Goal: Task Accomplishment & Management: Complete application form

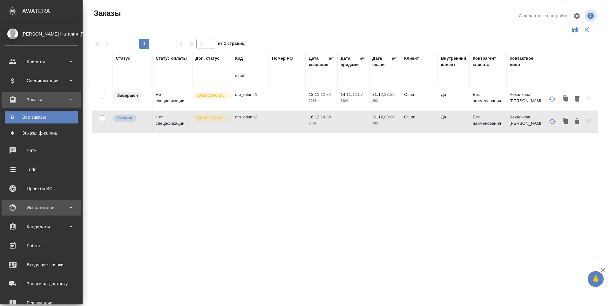
click at [15, 210] on div "Исполнители" at bounding box center [41, 208] width 73 height 10
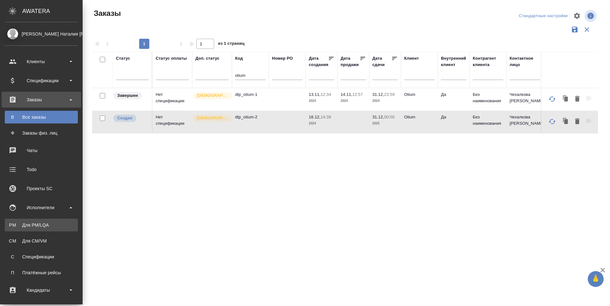
click at [15, 221] on link "PM Для PM/[GEOGRAPHIC_DATA]" at bounding box center [41, 225] width 73 height 13
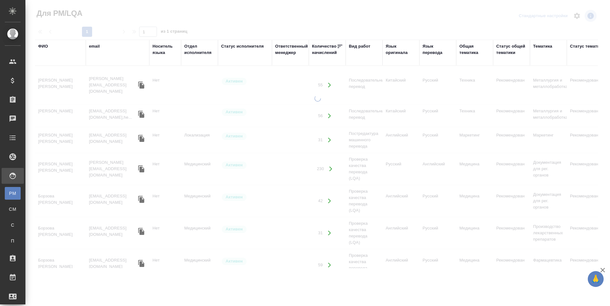
click at [44, 47] on div "ФИО" at bounding box center [43, 46] width 10 height 6
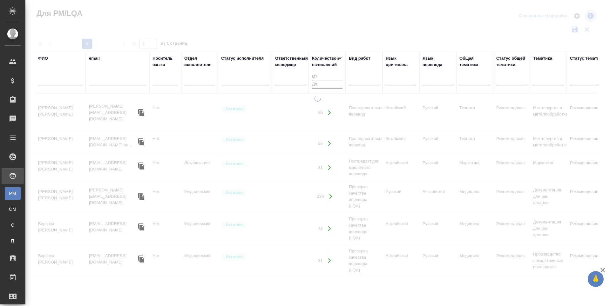
click at [46, 80] on input "text" at bounding box center [60, 82] width 44 height 8
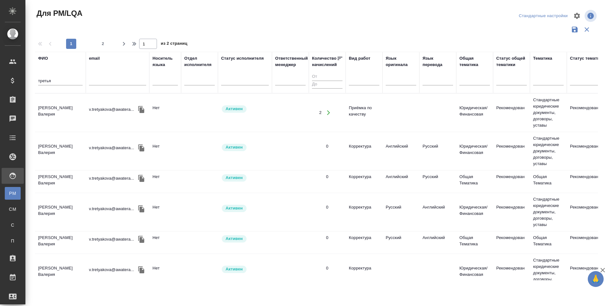
click at [63, 110] on td "Третьякова Валерия" at bounding box center [60, 113] width 51 height 22
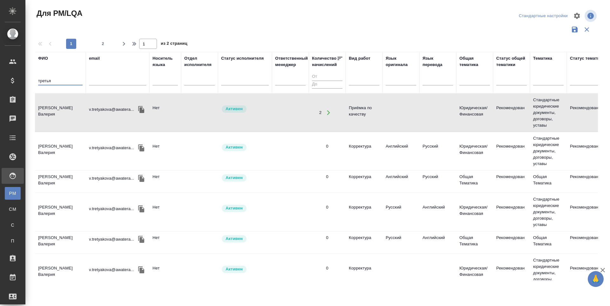
click at [61, 82] on input "третья" at bounding box center [60, 82] width 44 height 8
type input "т"
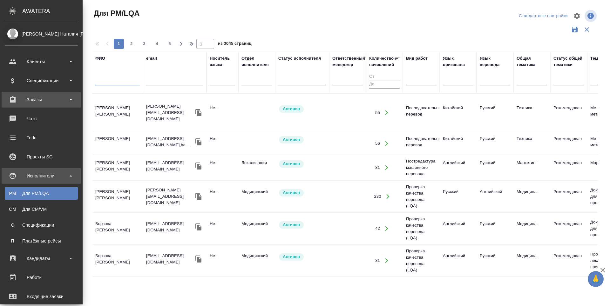
click at [21, 98] on div "Заказы" at bounding box center [41, 100] width 73 height 10
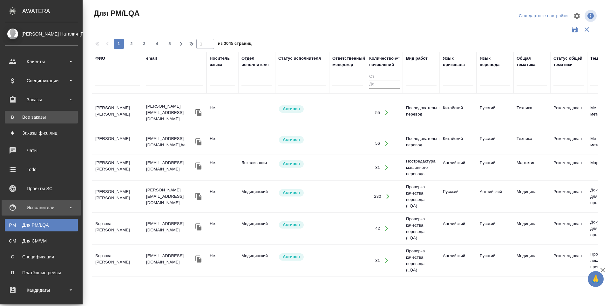
click at [24, 118] on div "Все заказы" at bounding box center [41, 117] width 67 height 6
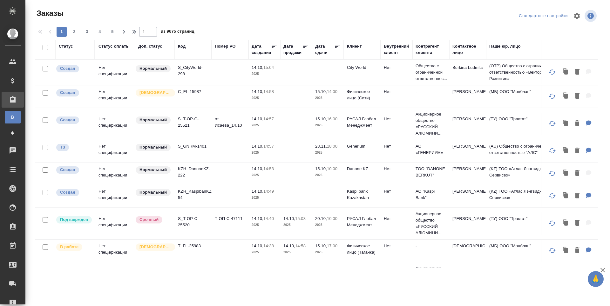
click at [187, 47] on div "Код" at bounding box center [193, 46] width 31 height 6
click at [181, 46] on div "Код" at bounding box center [182, 46] width 8 height 6
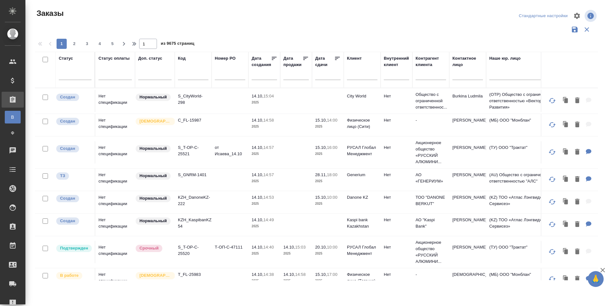
click at [182, 74] on input "text" at bounding box center [193, 76] width 31 height 8
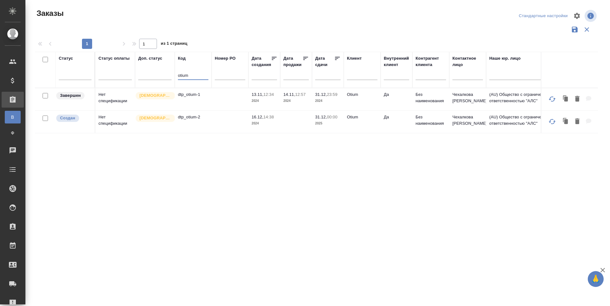
type input "otium"
click at [196, 117] on td "dtp_otium-2" at bounding box center [193, 122] width 37 height 22
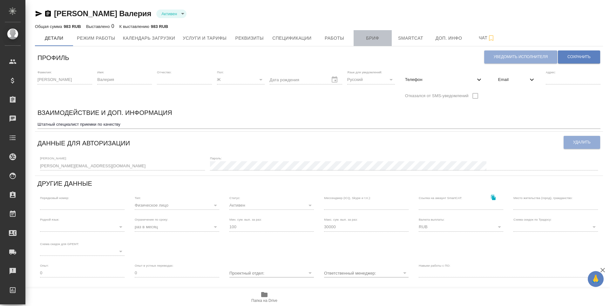
click at [373, 41] on span "Бриф" at bounding box center [372, 38] width 31 height 8
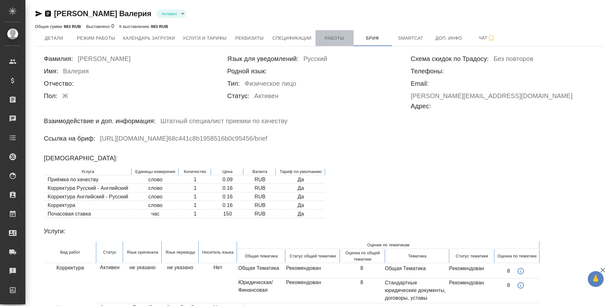
click at [346, 38] on span "Работы" at bounding box center [334, 38] width 31 height 8
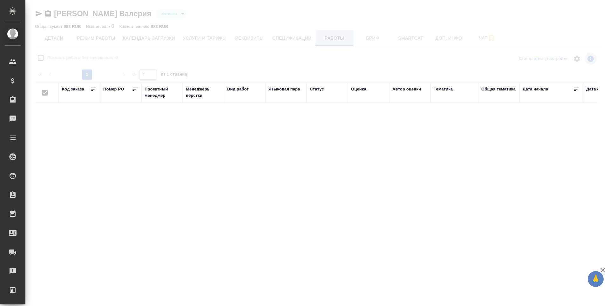
checkbox input "false"
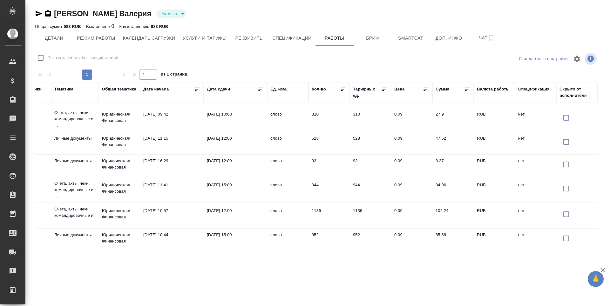
scroll to position [250, 384]
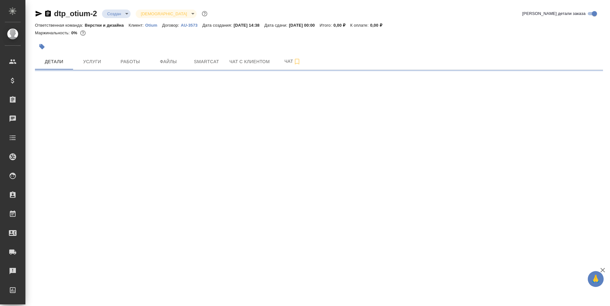
select select "RU"
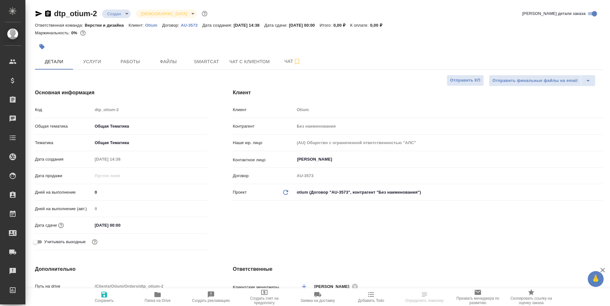
type textarea "x"
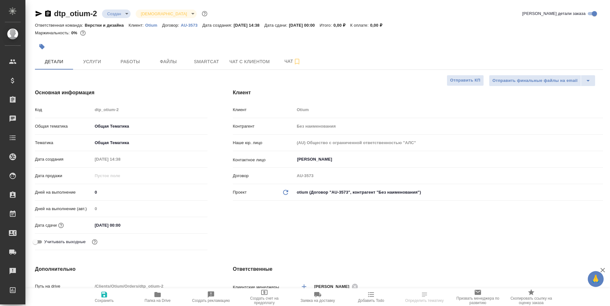
type textarea "x"
click at [144, 63] on span "Работы" at bounding box center [130, 62] width 31 height 8
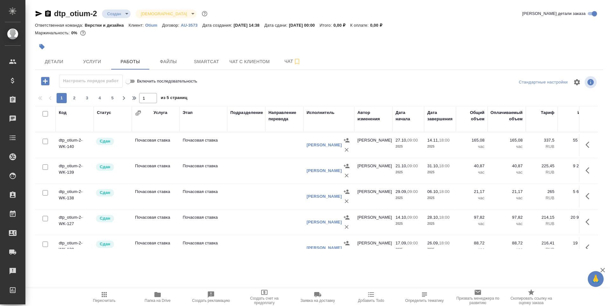
click at [158, 112] on div "Услуга" at bounding box center [160, 113] width 14 height 6
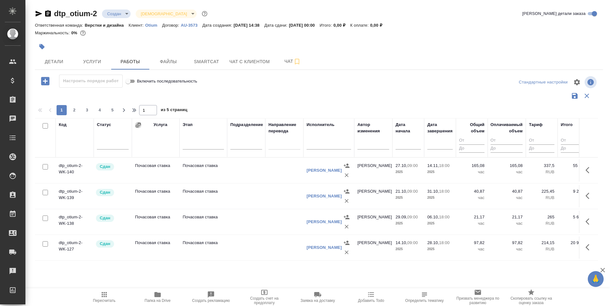
click at [139, 126] on icon "button" at bounding box center [138, 125] width 6 height 6
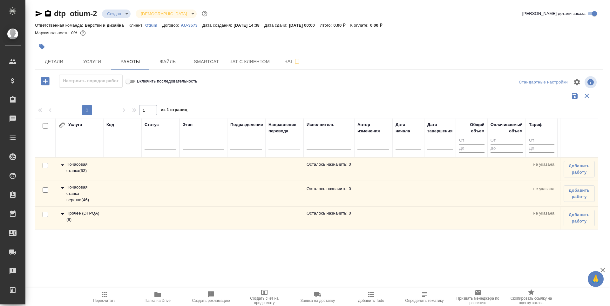
click at [74, 196] on div "Почасовая ставка верстки ( 46 )" at bounding box center [79, 193] width 41 height 19
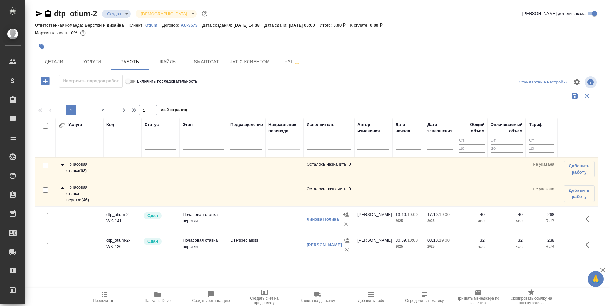
click at [586, 220] on icon "button" at bounding box center [590, 219] width 8 height 8
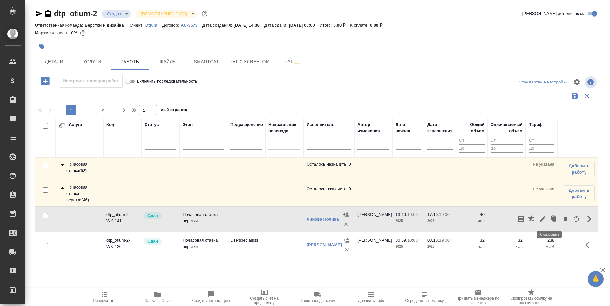
click at [550, 222] on icon "button" at bounding box center [554, 219] width 9 height 9
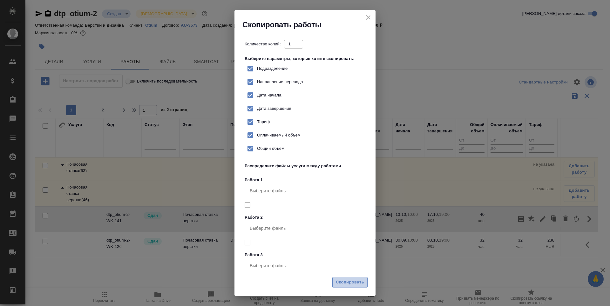
click at [344, 282] on span "Скопировать" at bounding box center [350, 282] width 28 height 7
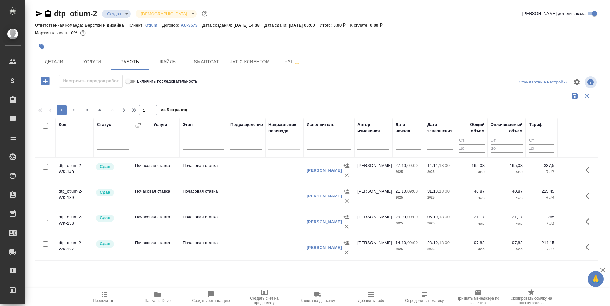
click at [139, 125] on icon "button" at bounding box center [138, 125] width 5 height 5
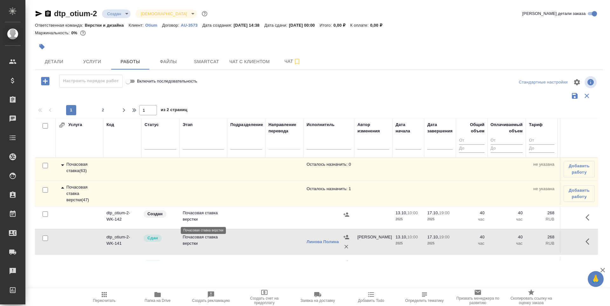
click at [188, 218] on p "Почасовая ставка верстки" at bounding box center [203, 216] width 41 height 13
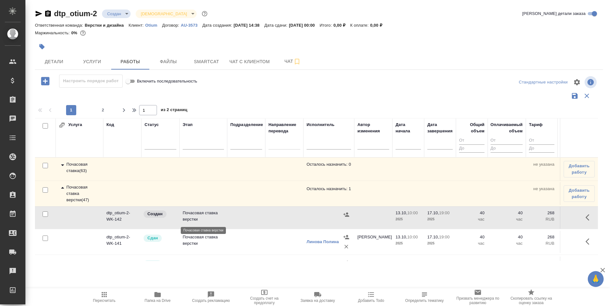
click at [188, 218] on p "Почасовая ставка верстки" at bounding box center [203, 216] width 41 height 13
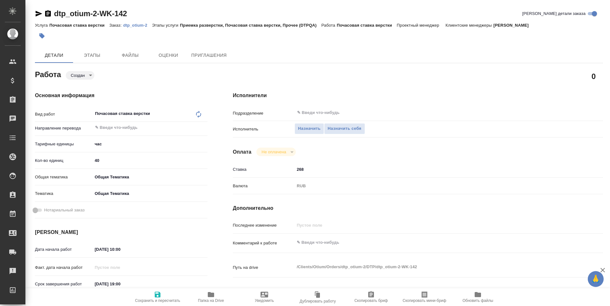
type textarea "x"
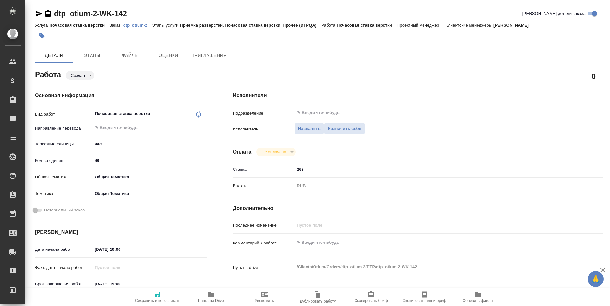
type textarea "x"
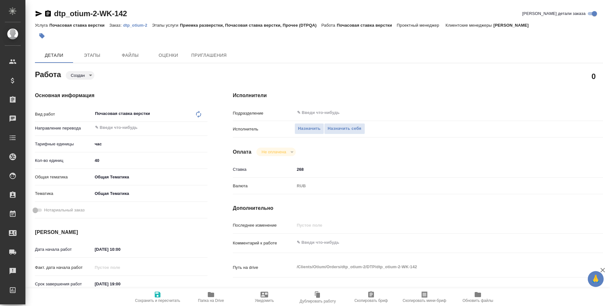
type textarea "x"
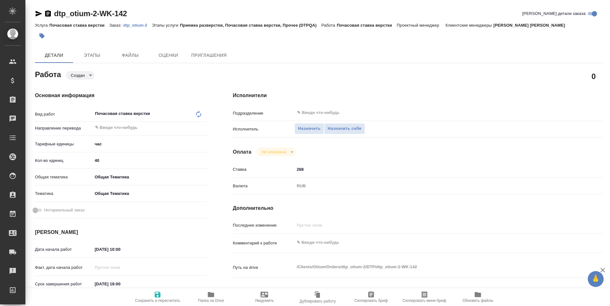
type textarea "x"
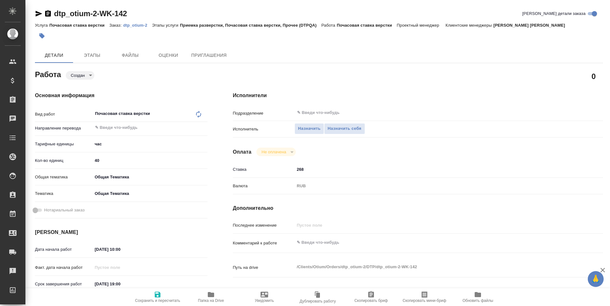
type textarea "x"
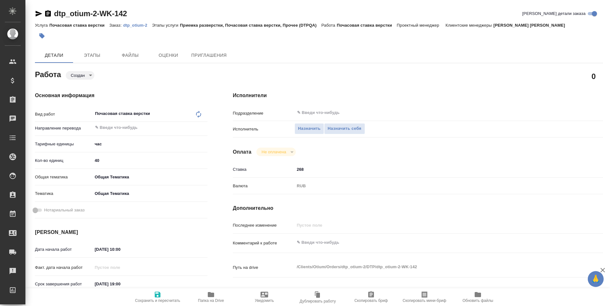
click at [98, 160] on input "40" at bounding box center [149, 160] width 115 height 9
type input "0"
type textarea "x"
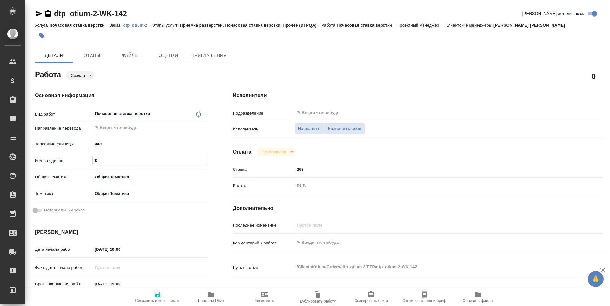
type textarea "x"
type input "80"
type textarea "x"
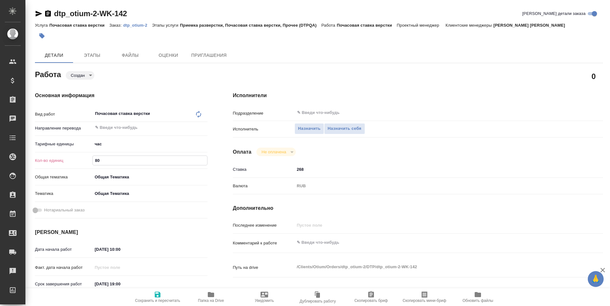
type textarea "x"
type input "80"
click at [118, 247] on input "13.10.2025 10:00" at bounding box center [120, 249] width 56 height 9
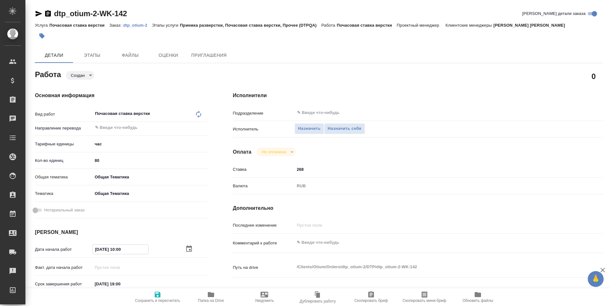
click at [189, 247] on icon "button" at bounding box center [189, 249] width 6 height 6
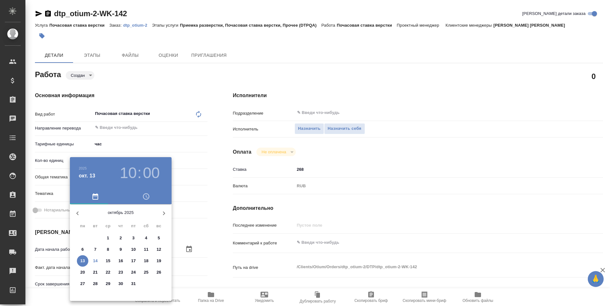
click at [81, 272] on p "20" at bounding box center [82, 272] width 5 height 6
type textarea "x"
type input "[DATE] 10:00"
type textarea "x"
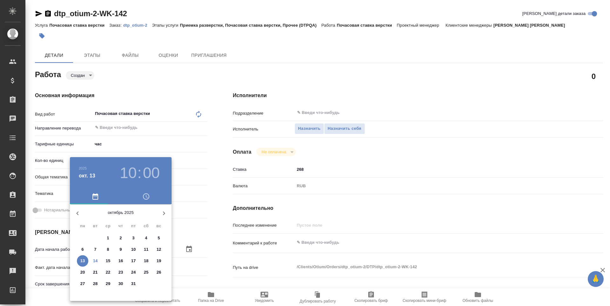
type textarea "x"
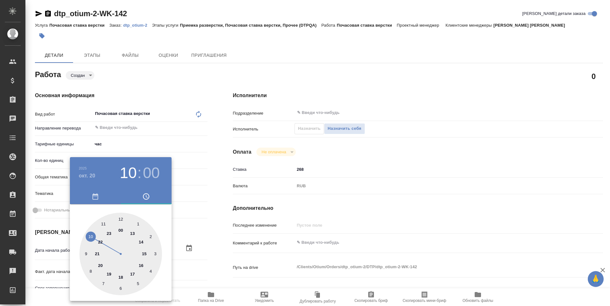
click at [210, 220] on div at bounding box center [305, 153] width 610 height 306
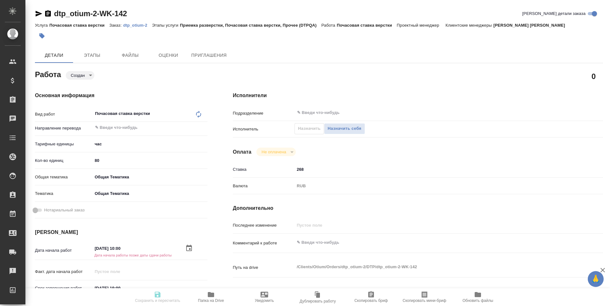
scroll to position [64, 0]
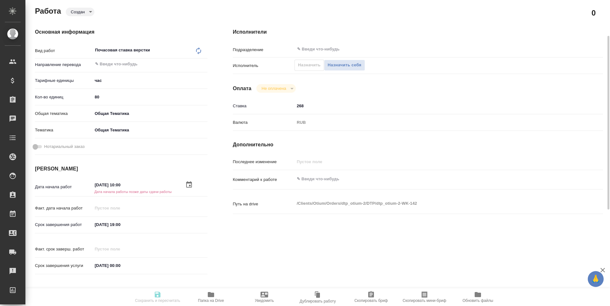
click at [126, 222] on input "17.10.2025 19:00" at bounding box center [120, 224] width 56 height 9
click at [187, 222] on icon "button" at bounding box center [189, 224] width 6 height 6
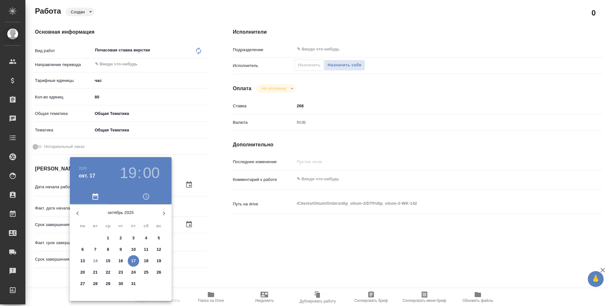
click at [135, 285] on p "31" at bounding box center [133, 284] width 5 height 6
type textarea "x"
type input "[DATE] 19:00"
type textarea "x"
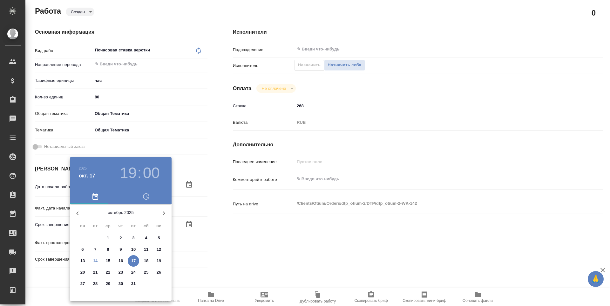
type textarea "x"
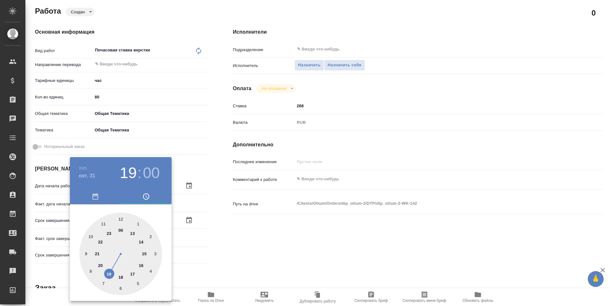
click at [283, 247] on div at bounding box center [305, 153] width 610 height 306
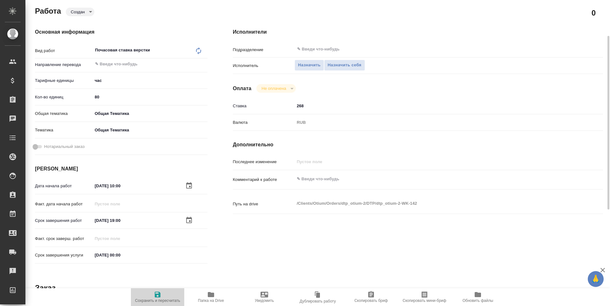
click at [161, 296] on icon "button" at bounding box center [158, 295] width 8 height 8
type textarea "x"
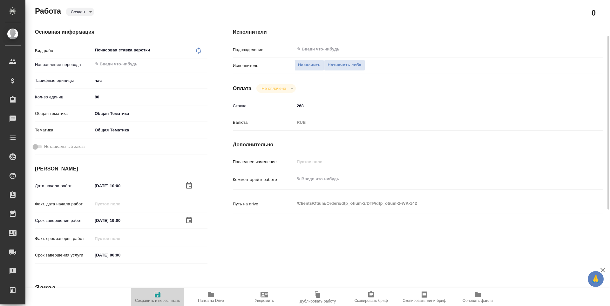
type textarea "x"
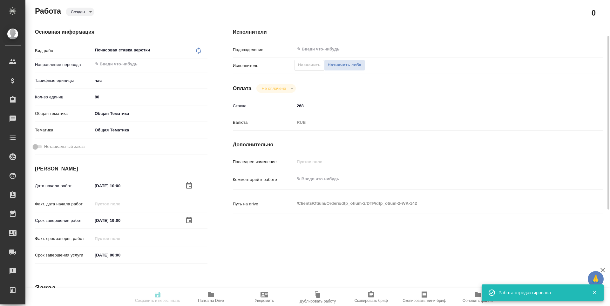
type textarea "x"
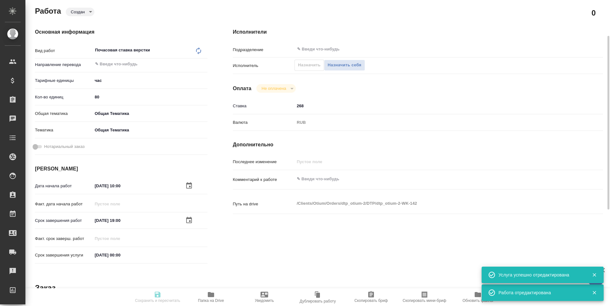
type input "created"
type textarea "Почасовая ставка верстки"
type textarea "x"
type input "5a8b1489cc6b4906c91bfd93"
type input "80"
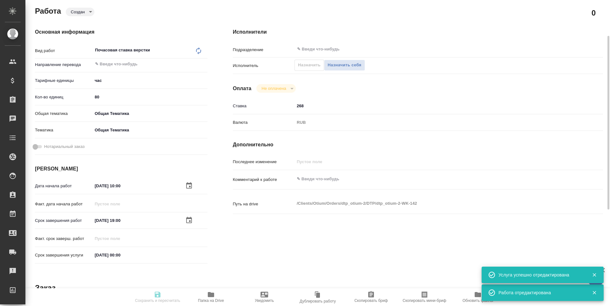
type input "obtem"
type input "6012b1ca196b0e5c9229a120"
type input "[DATE] 10:00"
type input "[DATE] 19:00"
type input "[DATE] 00:00"
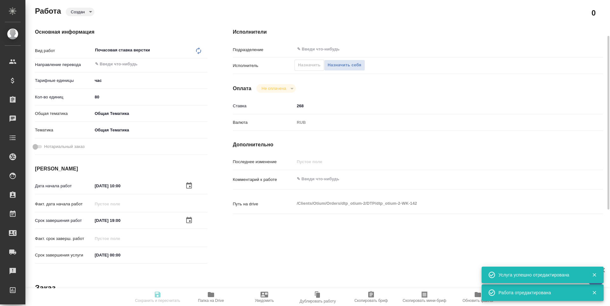
type input "notPayed"
type input "268"
type input "RUB"
type input "[PERSON_NAME]"
type textarea "x"
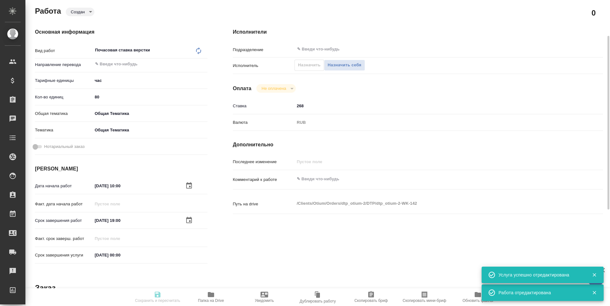
type textarea "/Clients/Оtium/Orders/dtp_otium-2/DTP/dtp_otium-2-WK-142"
type textarea "x"
type input "dtp_otium-2"
type input "Почасовая ставка верстки"
type input "Приемка разверстки, Почасовая ставка верстки, Прочее (DTPQA)"
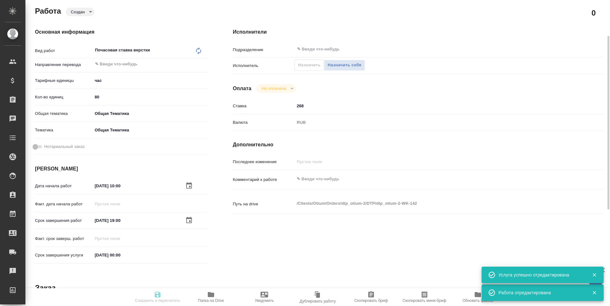
type input "[PERSON_NAME]"
type input "/Clients/Оtium/Orders/dtp_otium-2"
type textarea "x"
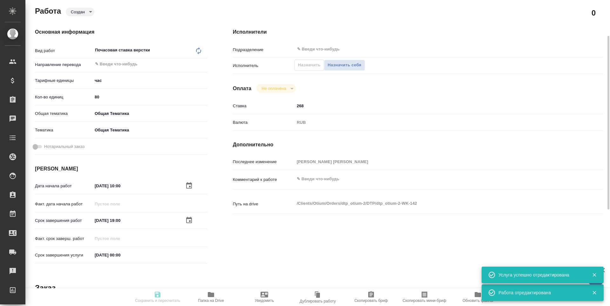
type textarea "x"
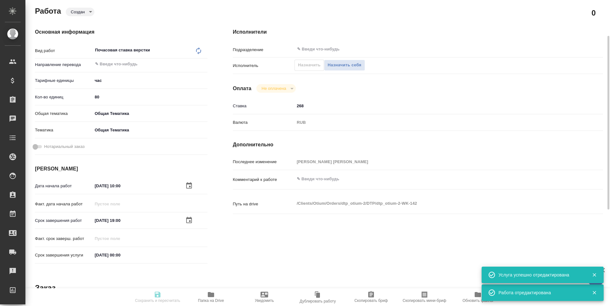
type textarea "x"
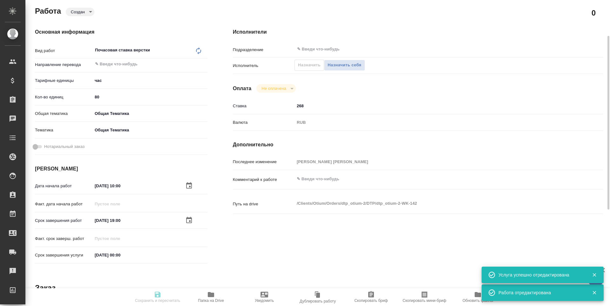
type textarea "x"
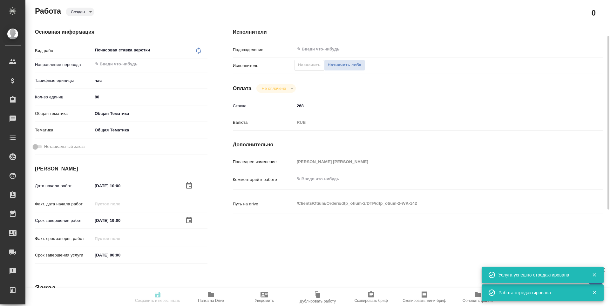
type textarea "x"
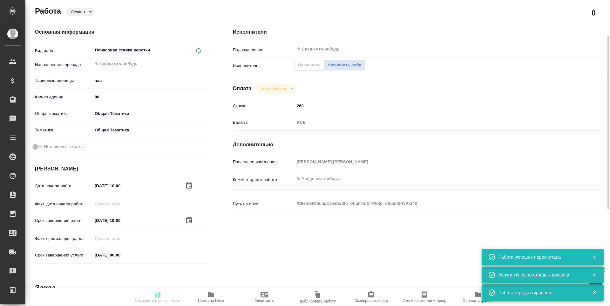
type input "created"
type textarea "Почасовая ставка верстки"
type textarea "x"
type input "5a8b1489cc6b4906c91bfd93"
type input "80"
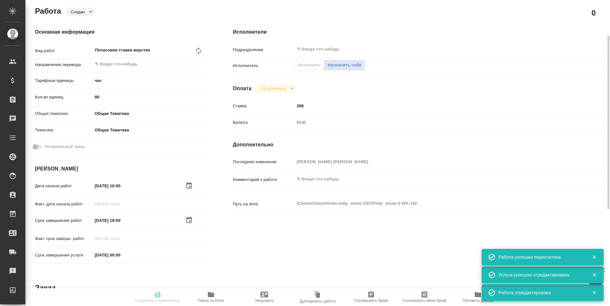
type input "obtem"
type input "6012b1ca196b0e5c9229a120"
type input "[DATE] 10:00"
type input "[DATE] 19:00"
type input "[DATE] 00:00"
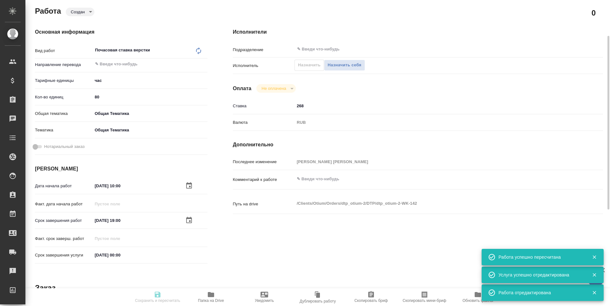
type input "notPayed"
type input "268"
type input "RUB"
type input "[PERSON_NAME]"
type textarea "x"
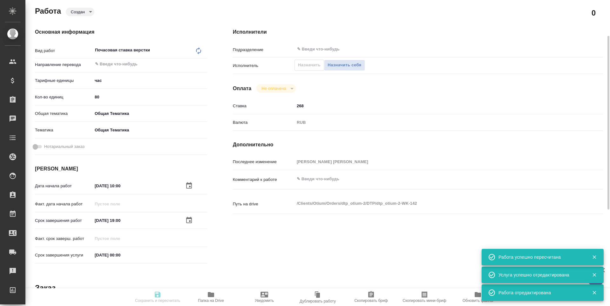
type textarea "/Clients/Оtium/Orders/dtp_otium-2/DTP/dtp_otium-2-WK-142"
type textarea "x"
type input "dtp_otium-2"
type input "Почасовая ставка верстки"
type input "Приемка разверстки, Почасовая ставка верстки, Прочее (DTPQA)"
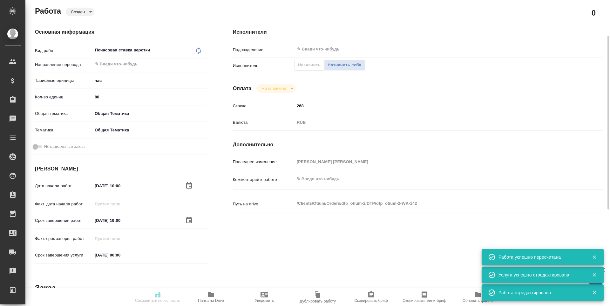
type input "[PERSON_NAME]"
type input "/Clients/Оtium/Orders/dtp_otium-2"
type textarea "x"
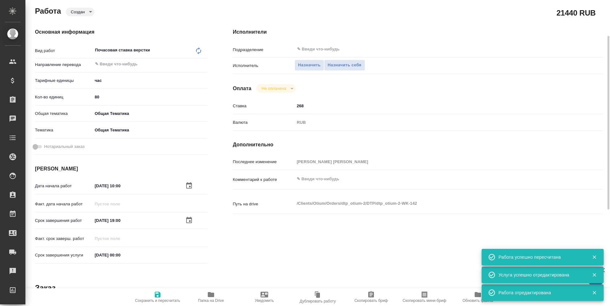
type textarea "x"
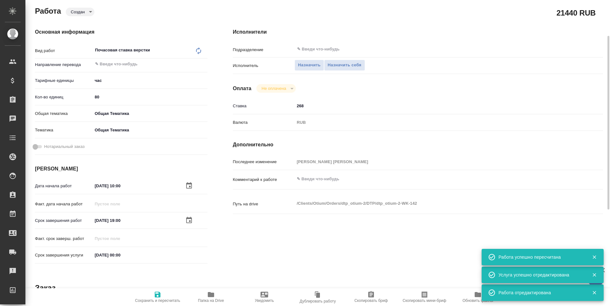
type textarea "x"
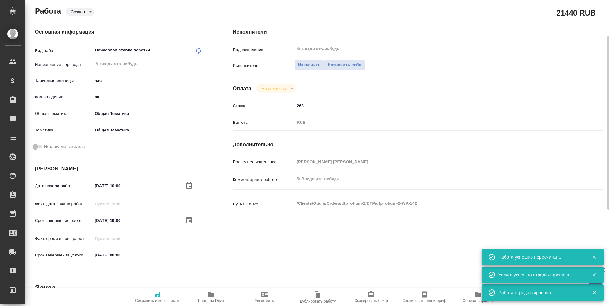
type textarea "x"
click at [313, 61] on button "Назначить" at bounding box center [310, 65] width 30 height 11
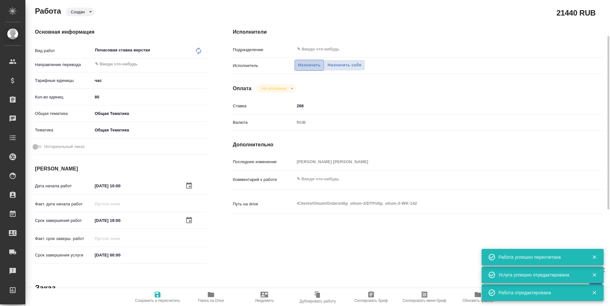
type textarea "x"
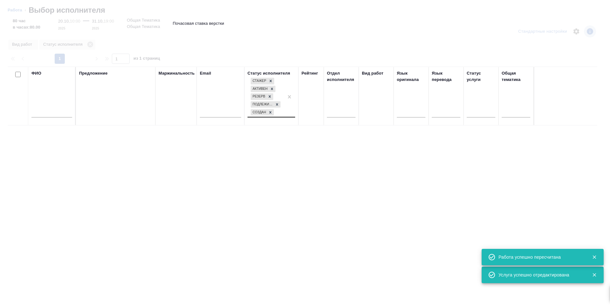
click at [284, 97] on div "Стажер Активен Резерв Подлежит внедрению Создан" at bounding box center [266, 97] width 36 height 40
click at [284, 98] on div "Стажер Активен Резерв Подлежит внедрению Создан" at bounding box center [266, 97] width 36 height 40
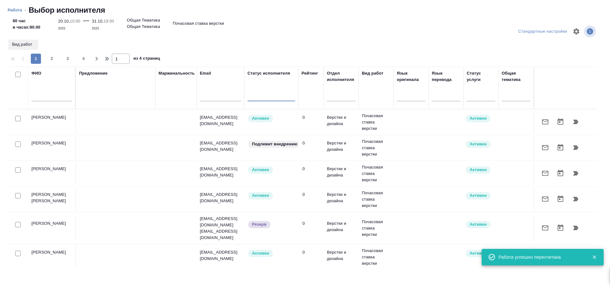
click at [44, 98] on input "text" at bounding box center [51, 97] width 41 height 8
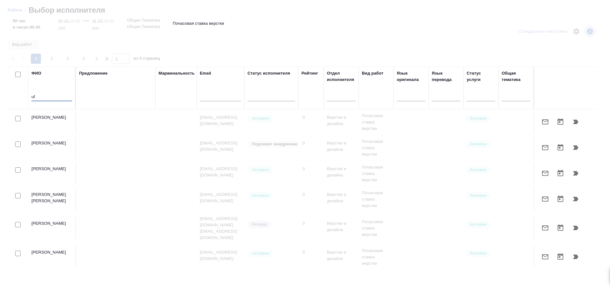
type input "u"
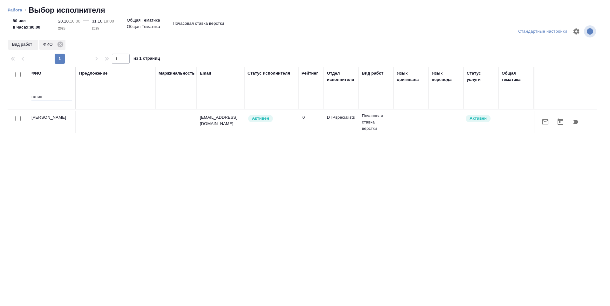
type input "ганин"
click at [574, 122] on icon "button" at bounding box center [576, 122] width 8 height 8
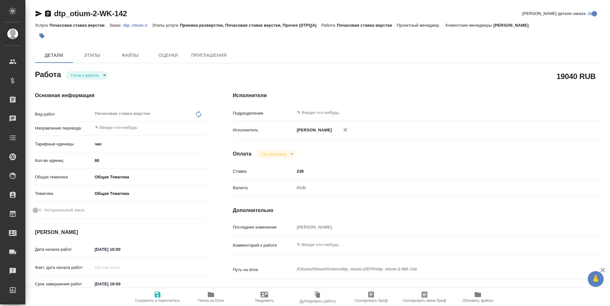
type textarea "x"
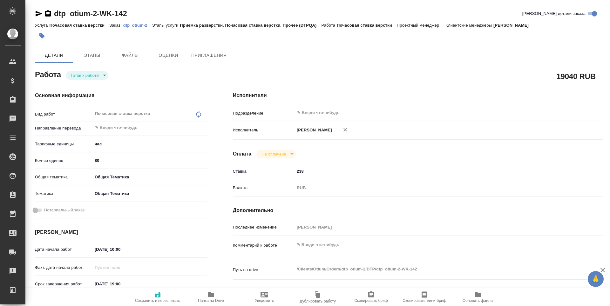
type textarea "x"
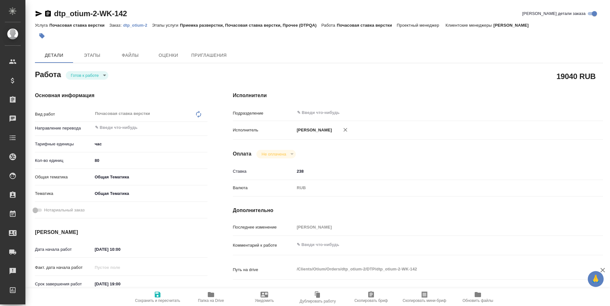
type textarea "x"
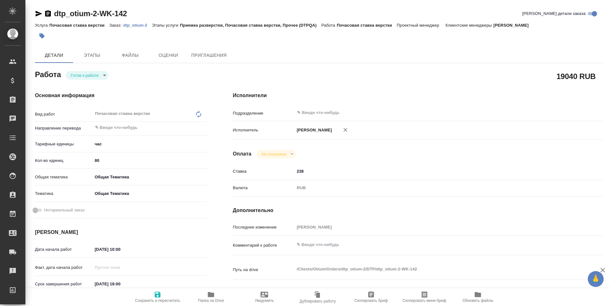
type textarea "x"
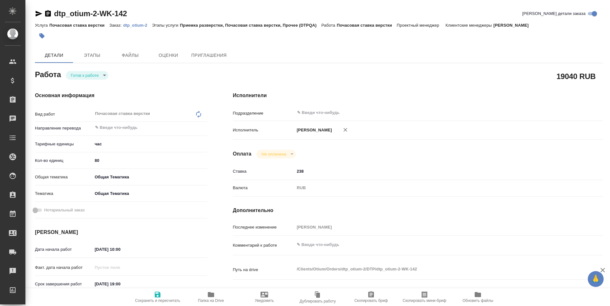
type textarea "x"
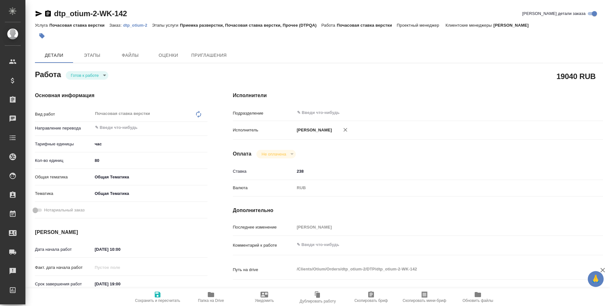
click at [157, 299] on span "Сохранить и пересчитать" at bounding box center [157, 301] width 45 height 4
type textarea "x"
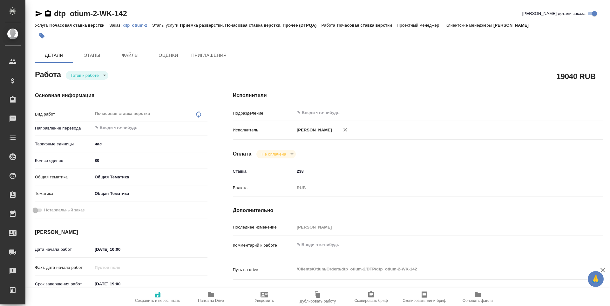
type textarea "x"
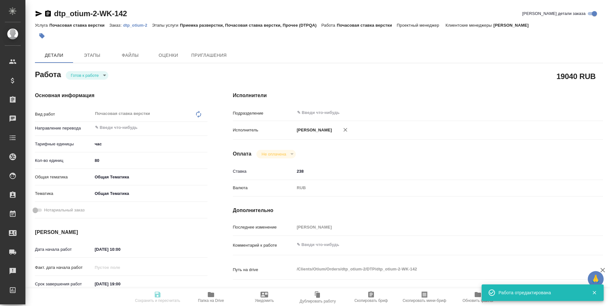
type textarea "x"
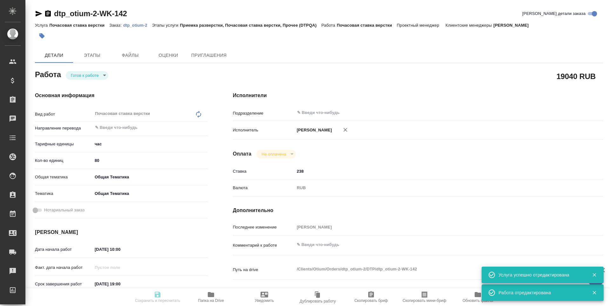
type input "readyForWork"
type textarea "Почасовая ставка верстки"
type textarea "x"
type input "5a8b1489cc6b4906c91bfd93"
type input "80"
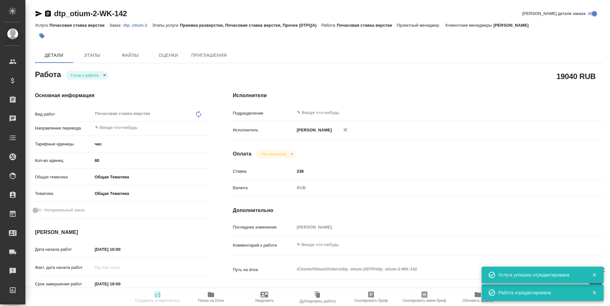
type input "obtem"
type input "6012b1ca196b0e5c9229a120"
type input "[DATE] 10:00"
type input "[DATE] 19:00"
type input "[DATE] 00:00"
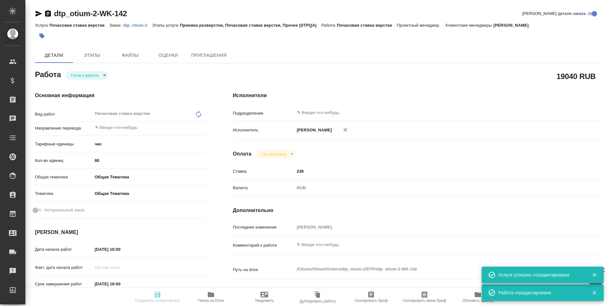
type input "notPayed"
type input "238"
type input "RUB"
type input "[PERSON_NAME]"
type textarea "x"
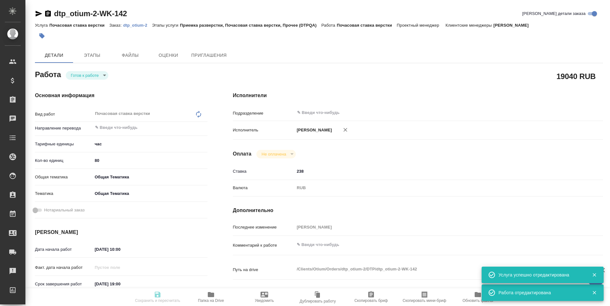
type textarea "/Clients/Оtium/Orders/dtp_otium-2/DTP/dtp_otium-2-WK-142"
type textarea "x"
type input "dtp_otium-2"
type input "Почасовая ставка верстки"
type input "Приемка разверстки, Почасовая ставка верстки, Прочее (DTPQA)"
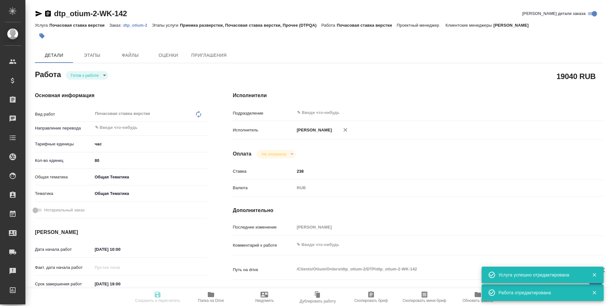
type input "[PERSON_NAME]"
type input "/Clients/Оtium/Orders/dtp_otium-2"
type textarea "x"
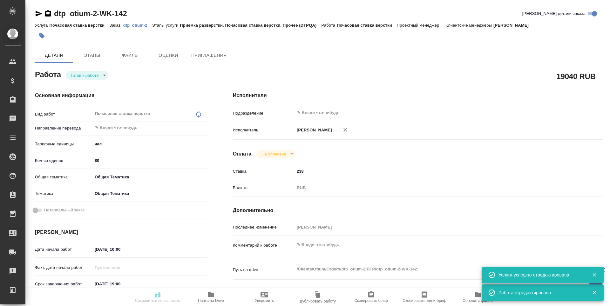
type textarea "x"
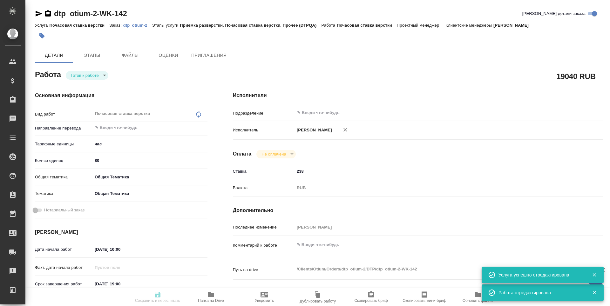
type textarea "x"
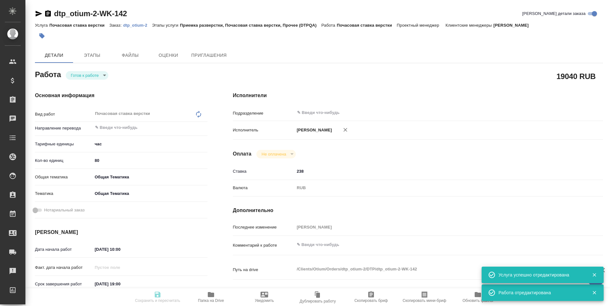
type textarea "x"
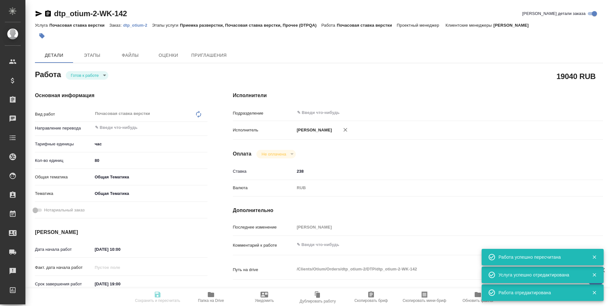
type input "readyForWork"
type textarea "Почасовая ставка верстки"
type textarea "x"
type input "5a8b1489cc6b4906c91bfd93"
type input "80"
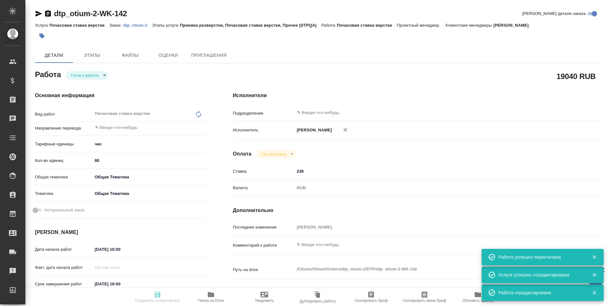
type input "obtem"
type input "6012b1ca196b0e5c9229a120"
type input "[DATE] 10:00"
type input "[DATE] 19:00"
type input "[DATE] 00:00"
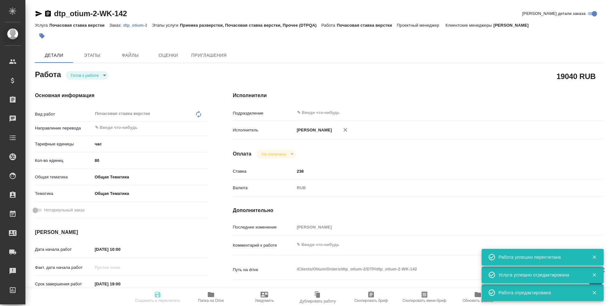
type input "notPayed"
type input "238"
type input "RUB"
type input "[PERSON_NAME]"
type textarea "x"
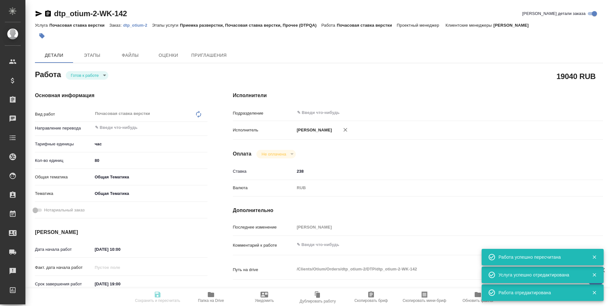
type textarea "/Clients/Оtium/Orders/dtp_otium-2/DTP/dtp_otium-2-WK-142"
type textarea "x"
type input "dtp_otium-2"
type input "Почасовая ставка верстки"
type input "Приемка разверстки, Почасовая ставка верстки, Прочее (DTPQA)"
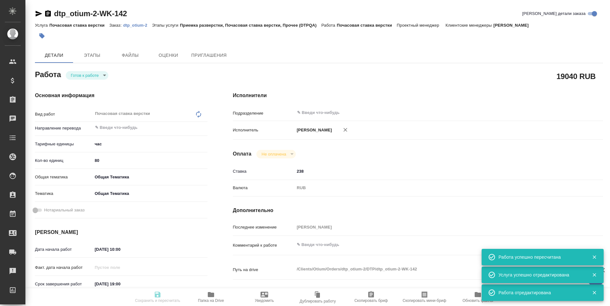
type input "[PERSON_NAME]"
type input "/Clients/Оtium/Orders/dtp_otium-2"
type textarea "x"
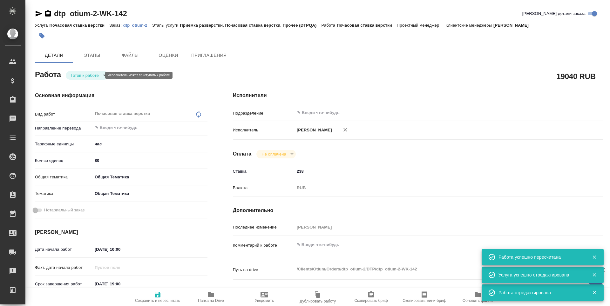
type textarea "x"
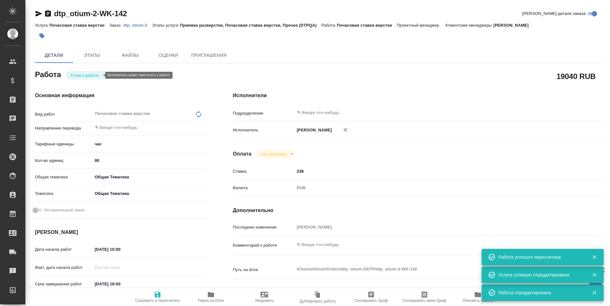
type textarea "x"
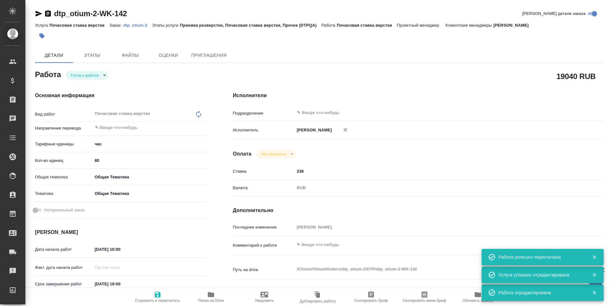
type textarea "x"
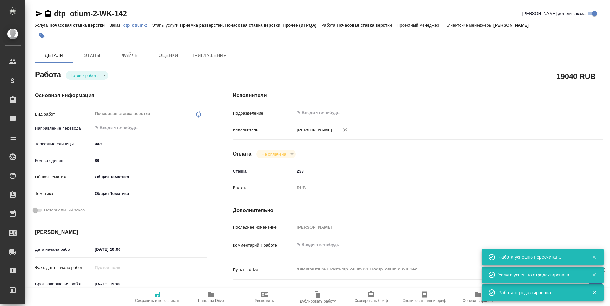
type textarea "x"
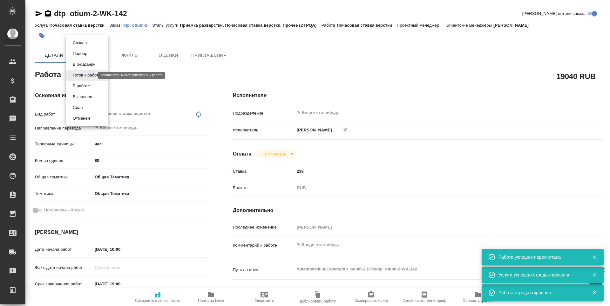
click at [80, 75] on body "🙏 .cls-1 fill:#fff; AWATERA [PERSON_NAME] n.tretyakova Клиенты Спецификации Зак…" at bounding box center [305, 153] width 610 height 306
type textarea "x"
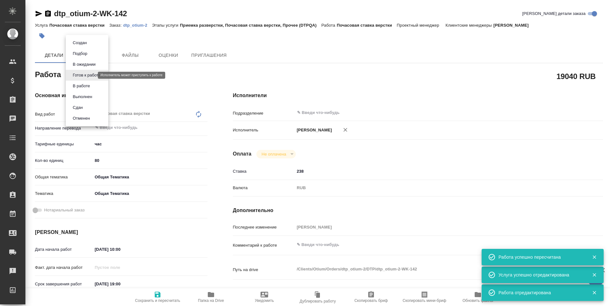
type textarea "x"
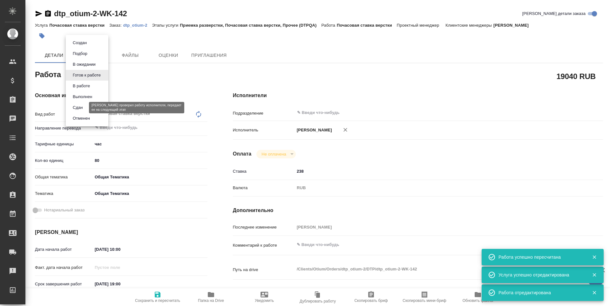
click at [82, 107] on button "Сдан" at bounding box center [78, 107] width 14 height 7
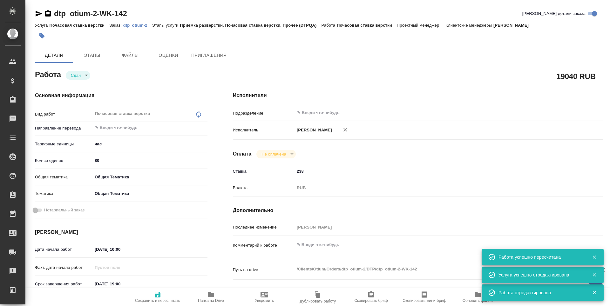
type textarea "x"
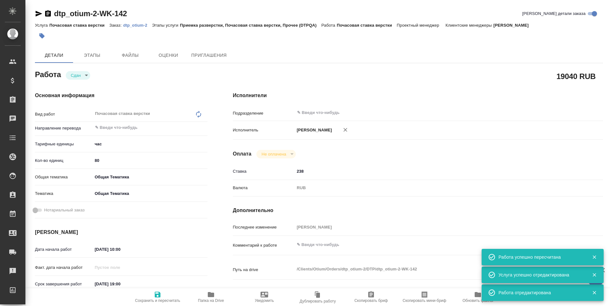
type textarea "x"
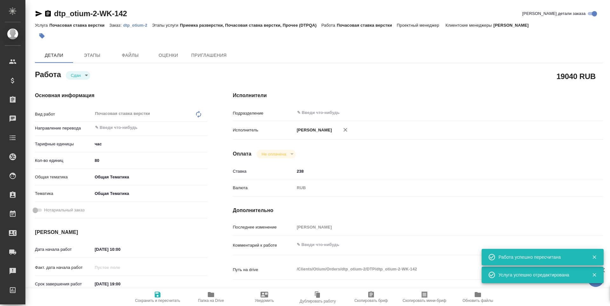
type textarea "x"
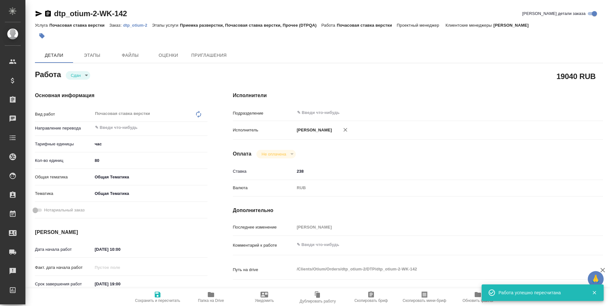
type textarea "x"
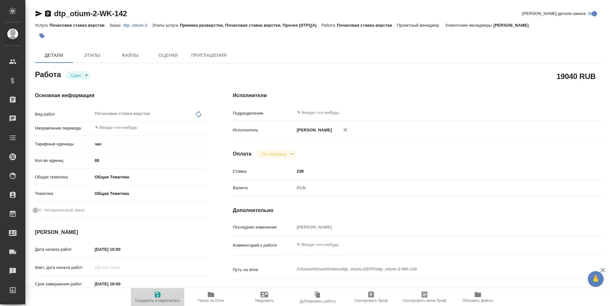
click at [159, 297] on icon "button" at bounding box center [158, 295] width 6 height 6
type textarea "x"
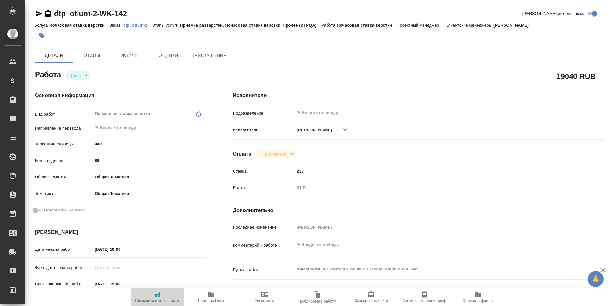
type textarea "x"
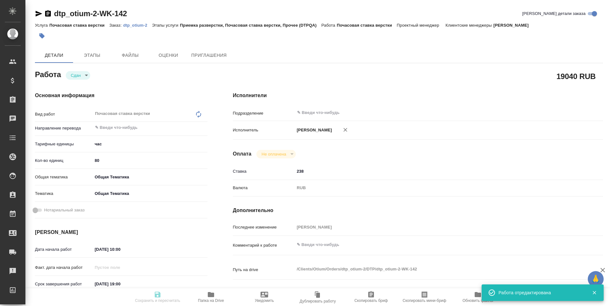
type textarea "x"
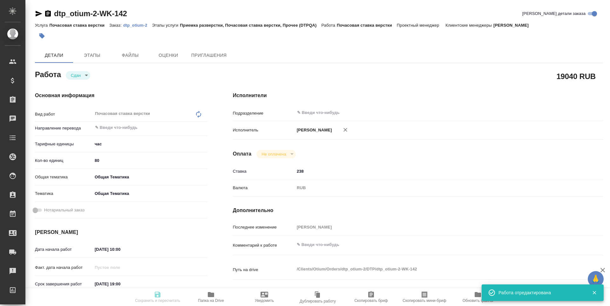
type textarea "x"
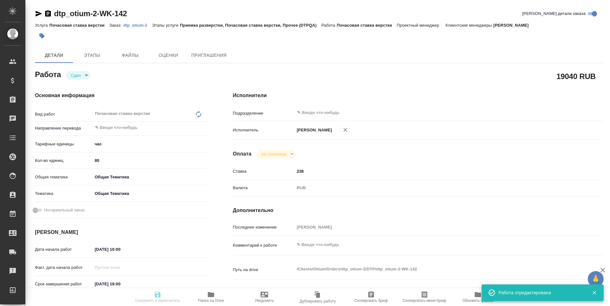
type input "closed"
type textarea "Почасовая ставка верстки"
type textarea "x"
type input "5a8b1489cc6b4906c91bfd93"
type input "80"
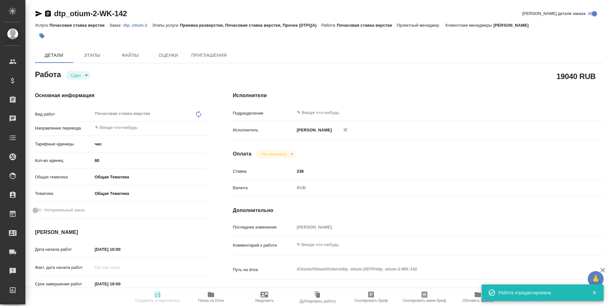
type input "obtem"
type input "6012b1ca196b0e5c9229a120"
type input "[DATE] 10:00"
type input "[DATE] 19:00"
type input "[DATE] 15:14"
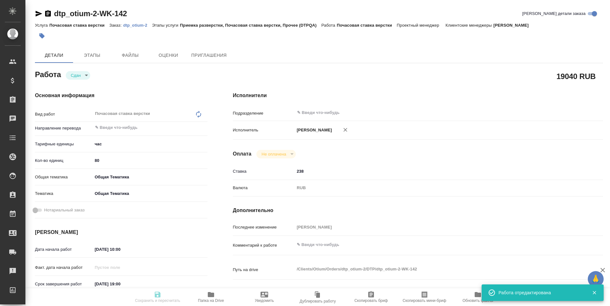
type input "[DATE] 00:00"
type input "notPayed"
type input "238"
type input "RUB"
type input "[PERSON_NAME]"
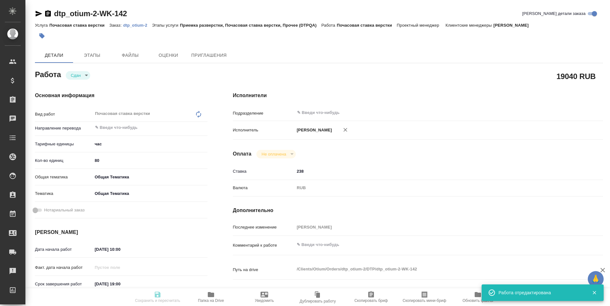
type textarea "x"
type textarea "/Clients/Оtium/Orders/dtp_otium-2/DTP/dtp_otium-2-WK-142"
type textarea "x"
type input "dtp_otium-2"
type input "Почасовая ставка верстки"
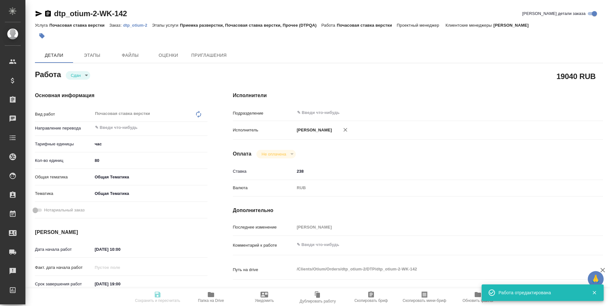
type input "Приемка разверстки, Почасовая ставка верстки, Прочее (DTPQA)"
type input "[PERSON_NAME]"
type input "/Clients/Оtium/Orders/dtp_otium-2"
type textarea "x"
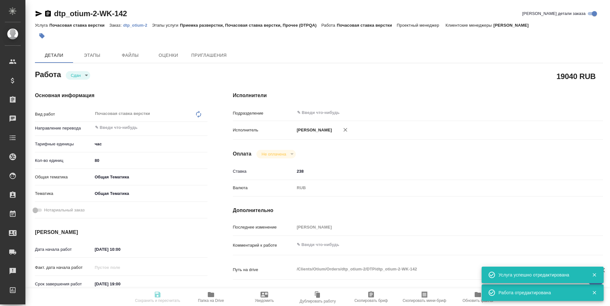
type textarea "x"
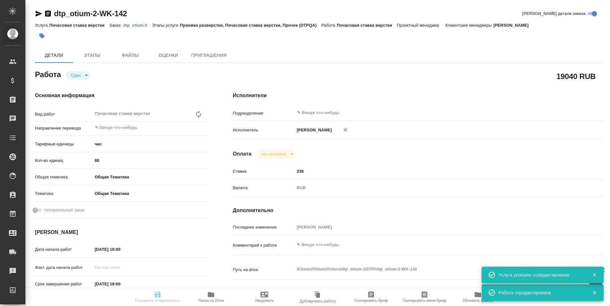
type textarea "x"
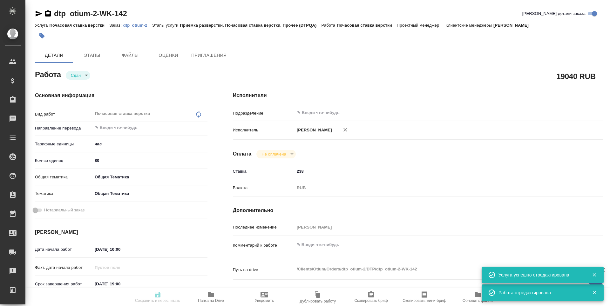
type textarea "x"
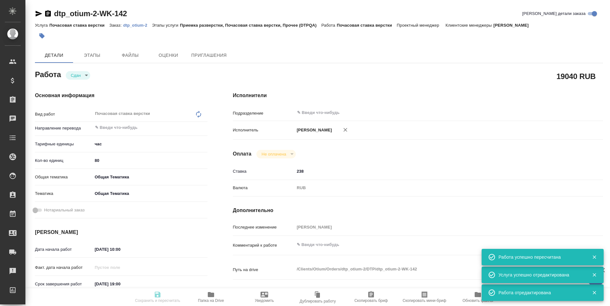
click at [36, 11] on icon "button" at bounding box center [39, 14] width 8 height 8
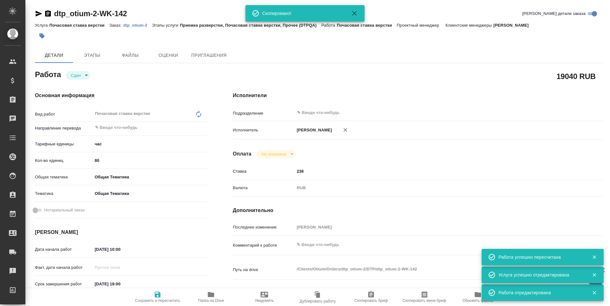
type input "closed"
type textarea "Почасовая ставка верстки"
